Goal: Obtain resource: Obtain resource

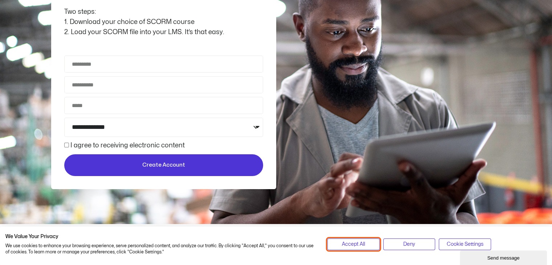
click at [362, 246] on span "Accept All" at bounding box center [353, 244] width 23 height 8
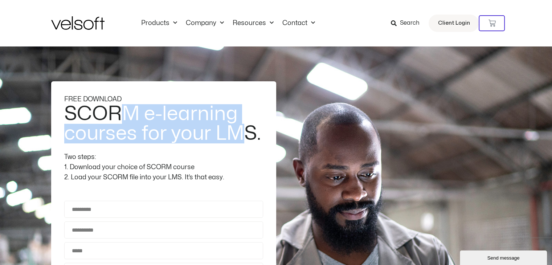
drag, startPoint x: 115, startPoint y: 109, endPoint x: 239, endPoint y: 138, distance: 127.4
click at [239, 138] on h2 "SCORM e-learning courses for your LMS." at bounding box center [162, 123] width 197 height 39
click at [237, 141] on h2 "SCORM e-learning courses for your LMS." at bounding box center [162, 123] width 197 height 39
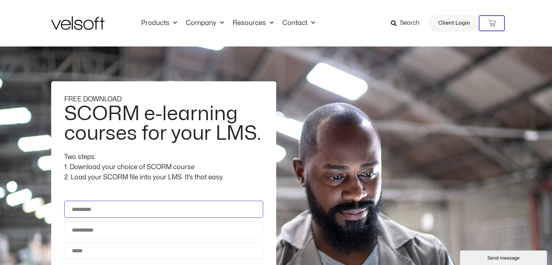
click at [97, 209] on input "Full Name" at bounding box center [163, 209] width 199 height 17
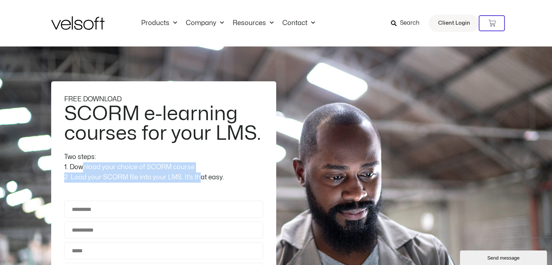
drag, startPoint x: 83, startPoint y: 169, endPoint x: 200, endPoint y: 182, distance: 117.3
click at [201, 175] on div "Two steps: 1. Download your choice of SCORM course 2. Load your SCORM file into…" at bounding box center [163, 167] width 199 height 30
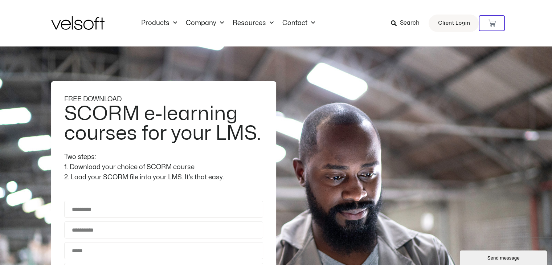
click at [200, 183] on div at bounding box center [163, 192] width 199 height 18
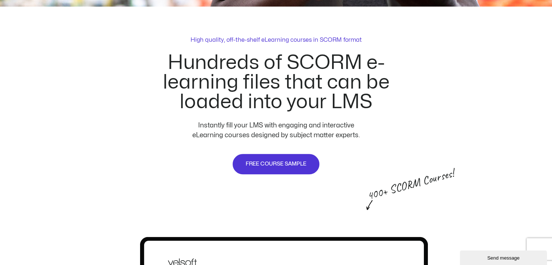
scroll to position [363, 0]
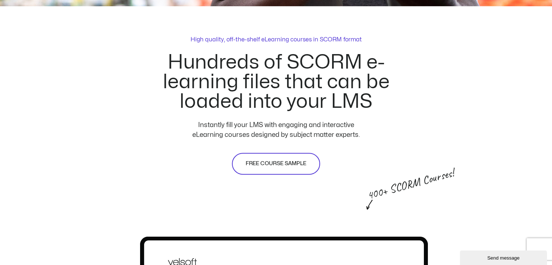
click at [262, 166] on span "FREE COURSE SAMPLE" at bounding box center [276, 163] width 61 height 9
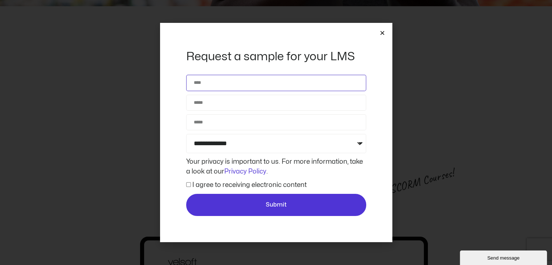
click at [227, 83] on input "Name" at bounding box center [276, 83] width 180 height 16
click at [383, 34] on icon "Close" at bounding box center [382, 32] width 5 height 5
